Goal: Information Seeking & Learning: Find specific fact

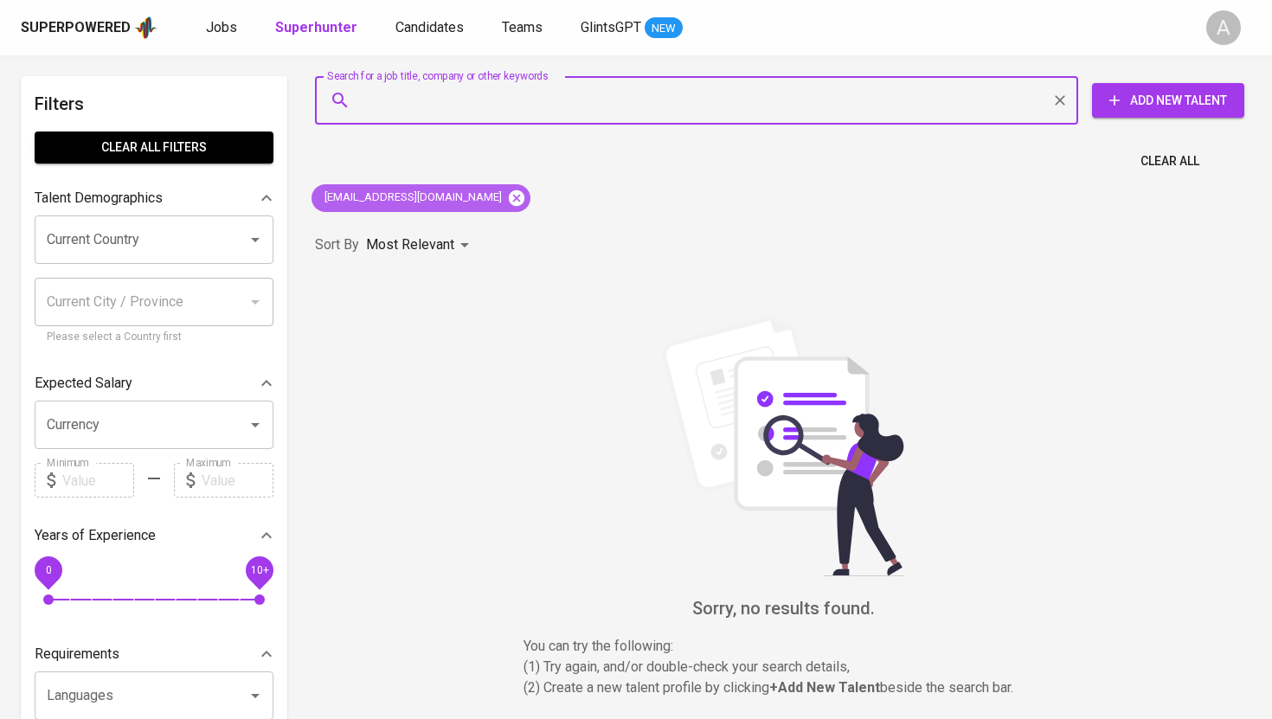
click at [509, 198] on icon at bounding box center [517, 197] width 16 height 16
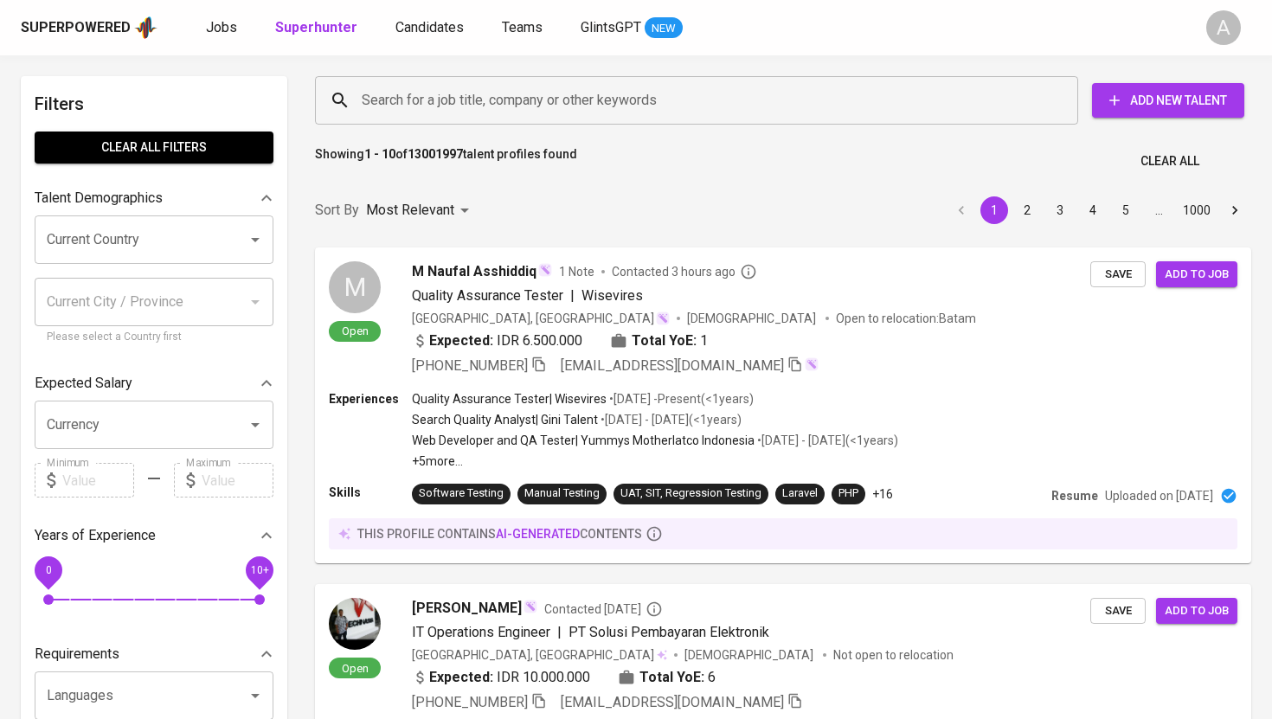
click at [477, 110] on input "Search for a job title, company or other keywords" at bounding box center [700, 100] width 687 height 33
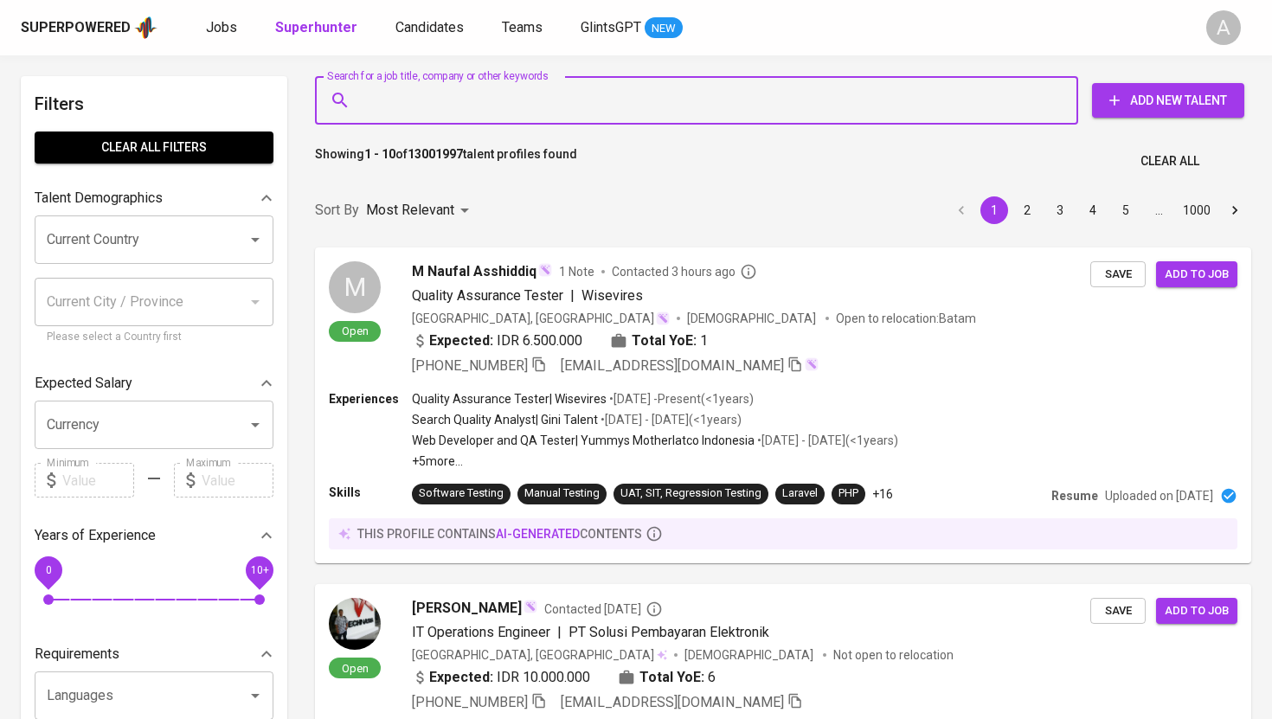
paste input "[EMAIL_ADDRESS][DOMAIN_NAME]"
type input "[EMAIL_ADDRESS][DOMAIN_NAME]"
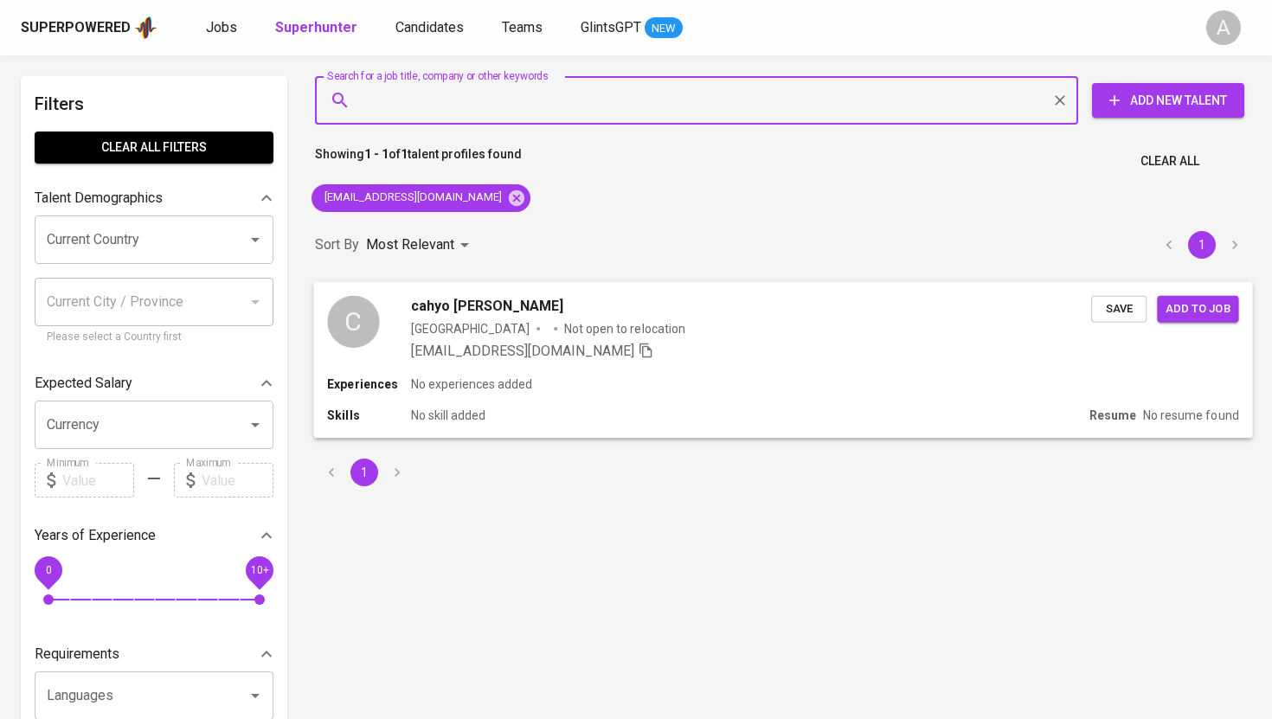
click at [363, 328] on div "C" at bounding box center [353, 321] width 52 height 52
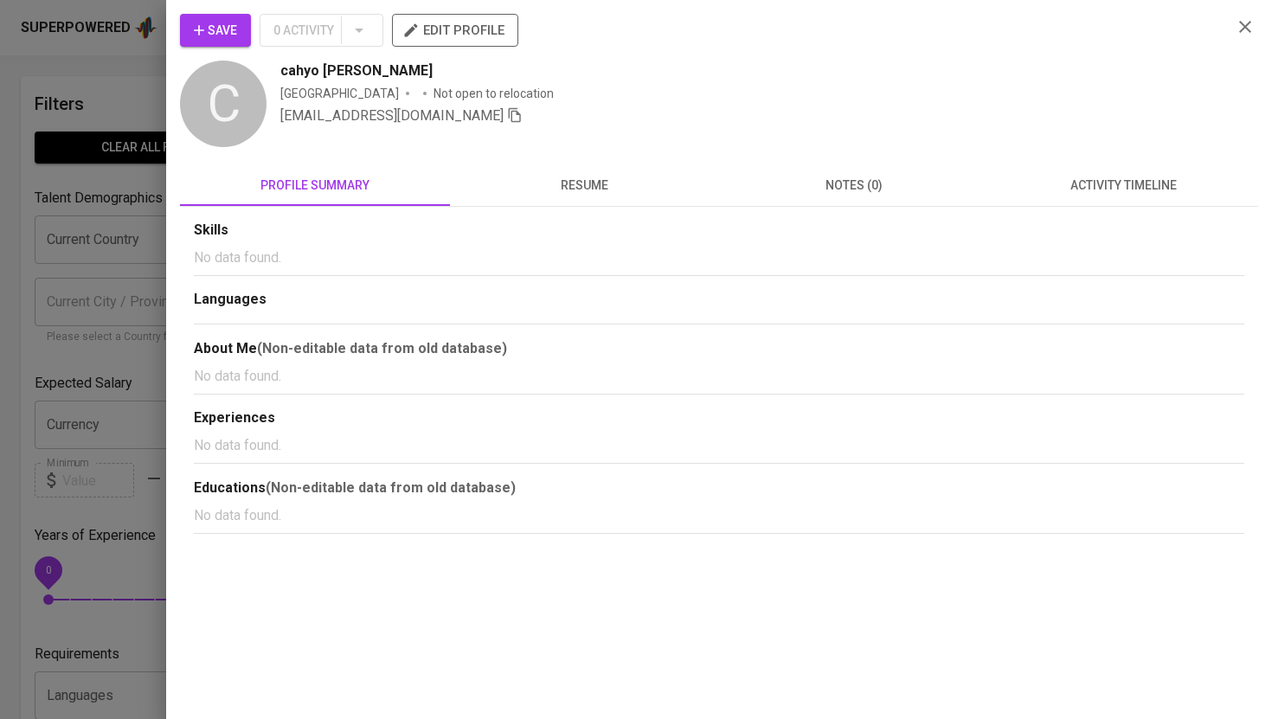
click at [577, 179] on span "resume" at bounding box center [584, 186] width 249 height 22
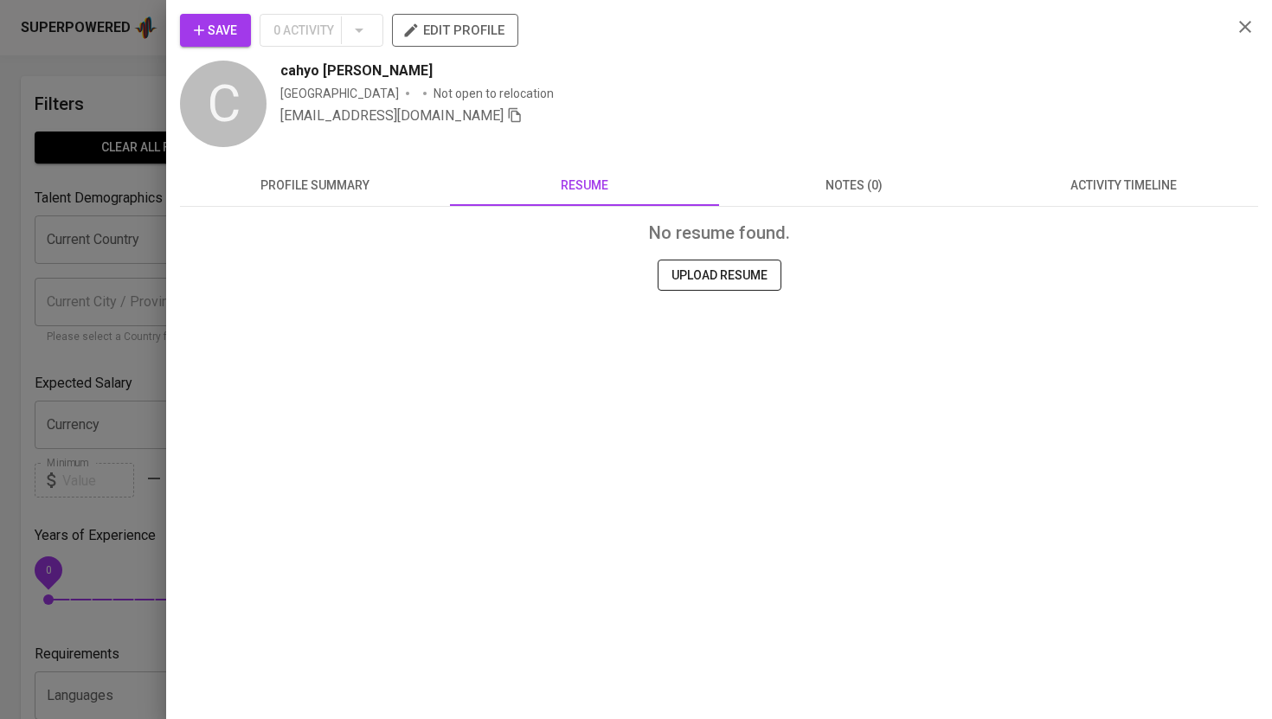
click at [15, 250] on div at bounding box center [636, 359] width 1272 height 719
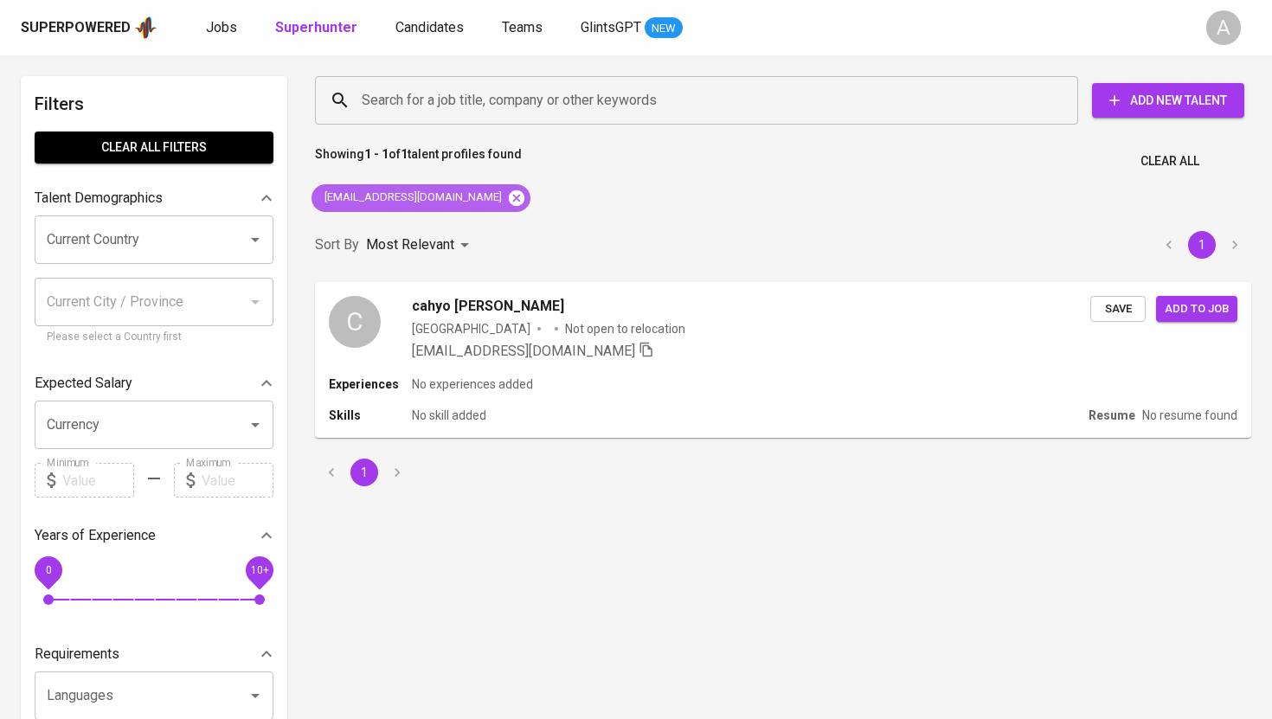
click at [509, 203] on icon at bounding box center [517, 197] width 16 height 16
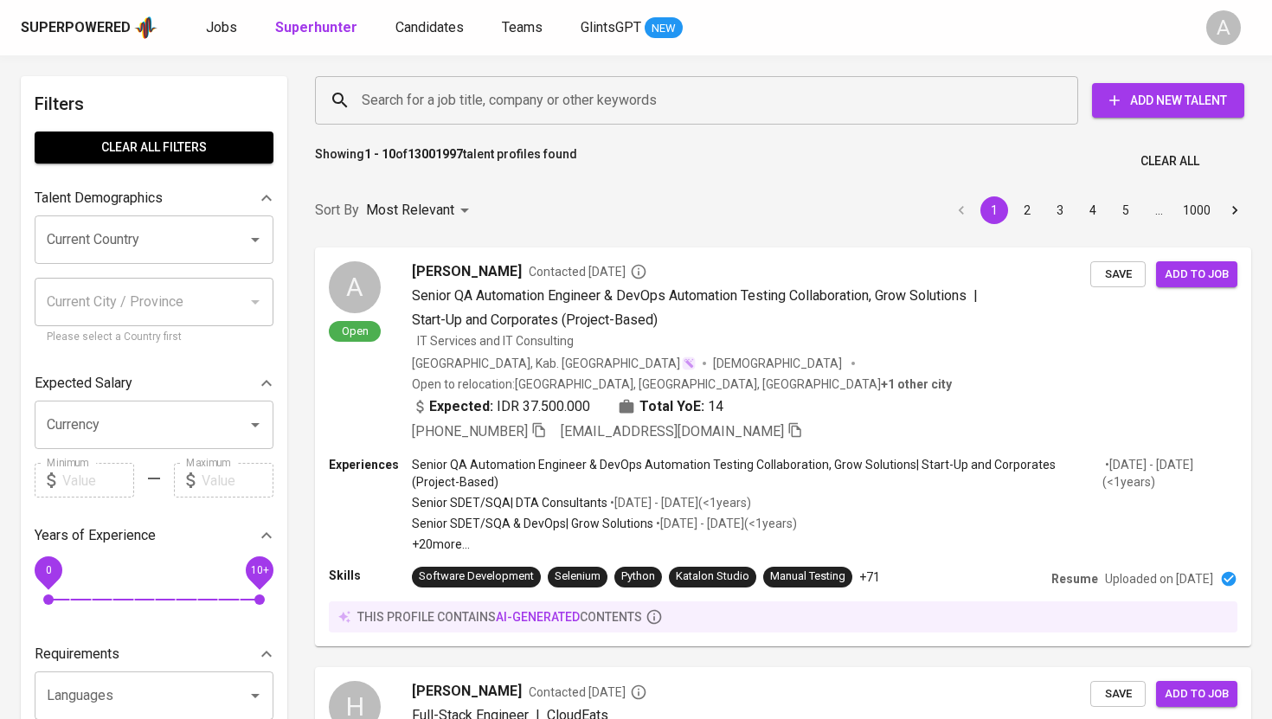
click at [510, 109] on input "Search for a job title, company or other keywords" at bounding box center [700, 100] width 687 height 33
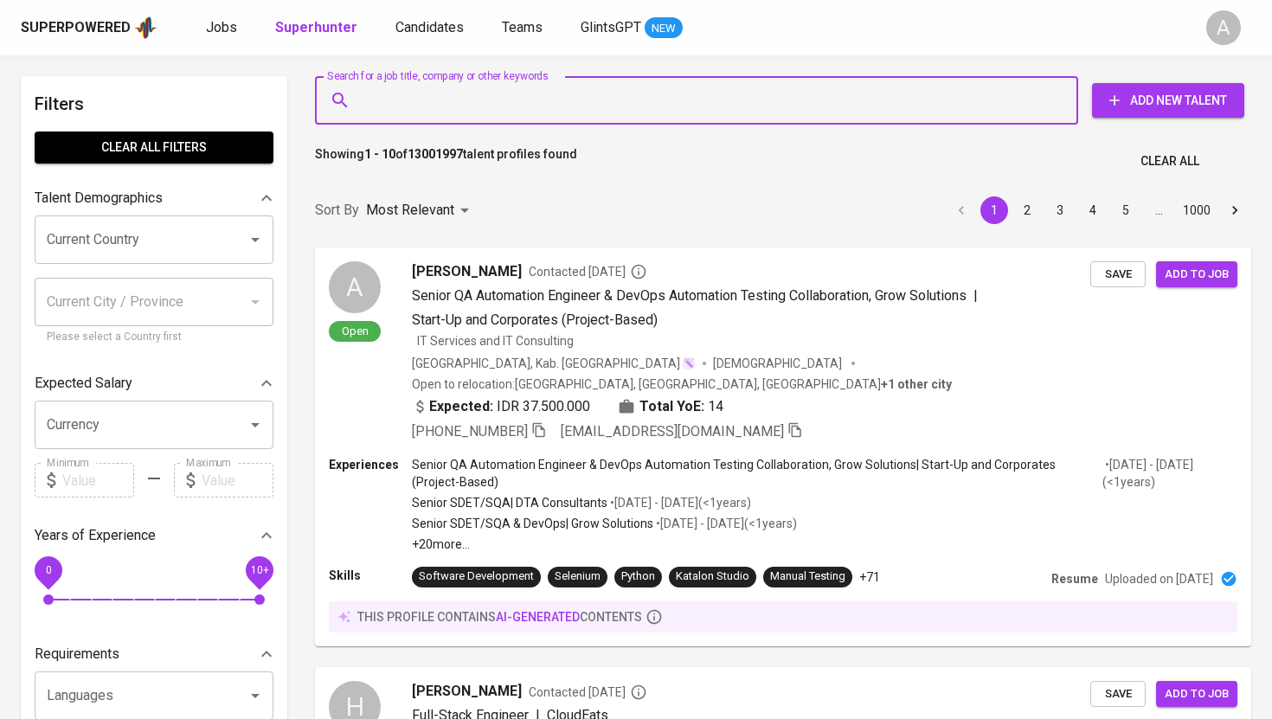
paste input "[EMAIL_ADDRESS][DOMAIN_NAME]"
type input "[EMAIL_ADDRESS][DOMAIN_NAME]"
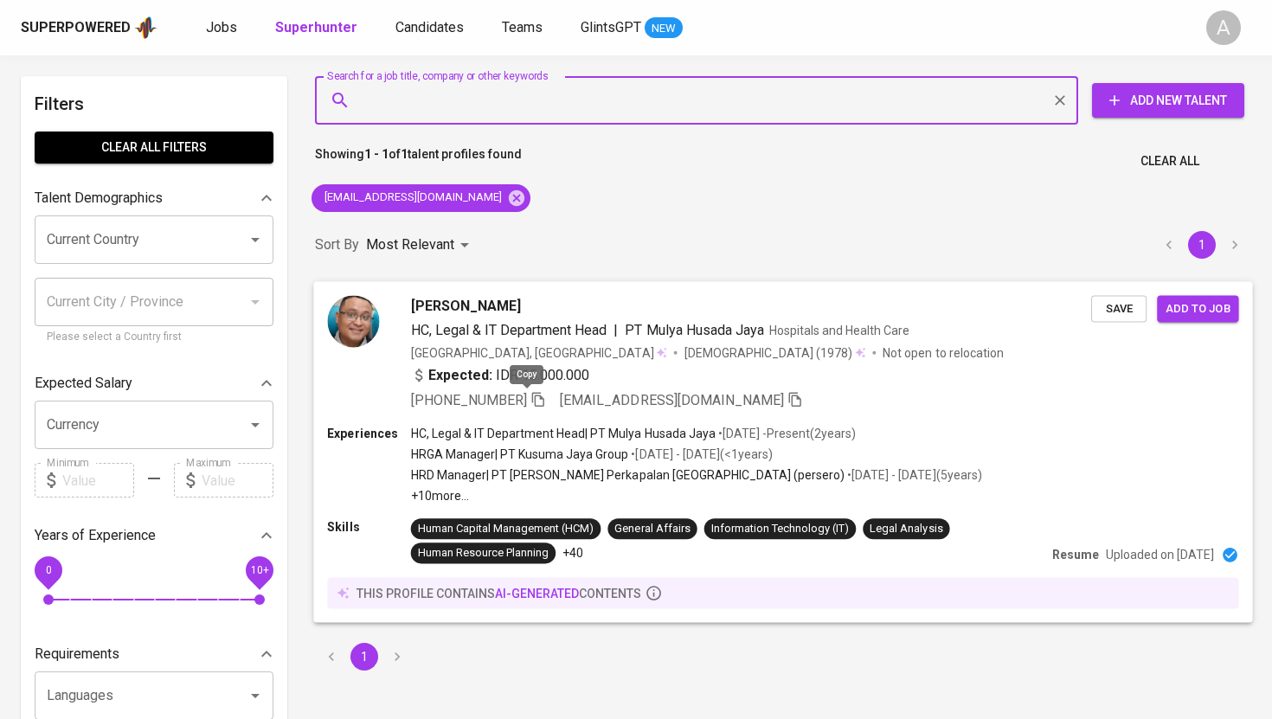
click at [532, 398] on icon "button" at bounding box center [538, 399] width 12 height 15
